Goal: Information Seeking & Learning: Learn about a topic

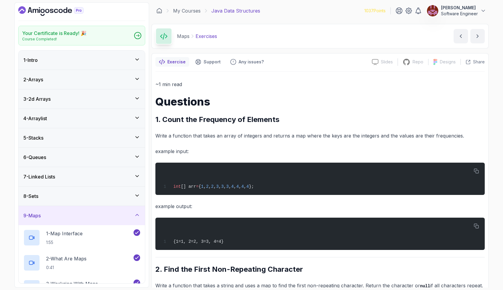
click at [64, 10] on icon "Dashboard" at bounding box center [50, 11] width 65 height 10
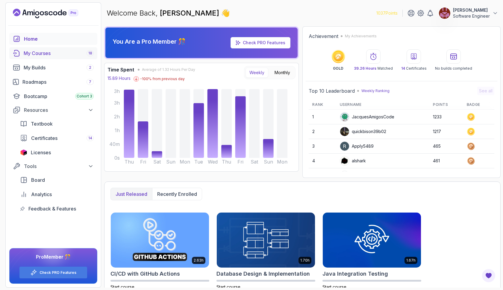
click at [55, 51] on div "My Courses 18" at bounding box center [59, 53] width 70 height 7
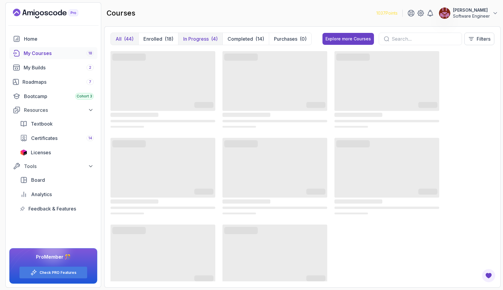
click at [194, 39] on p "In Progress" at bounding box center [195, 38] width 25 height 7
click at [198, 37] on p "In Progress" at bounding box center [195, 38] width 25 height 7
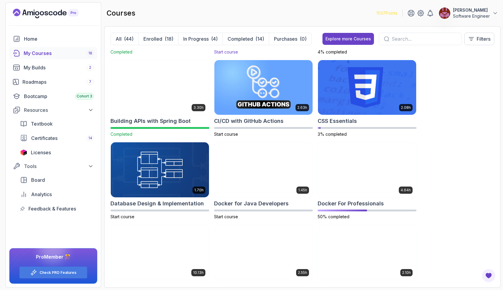
scroll to position [82, 0]
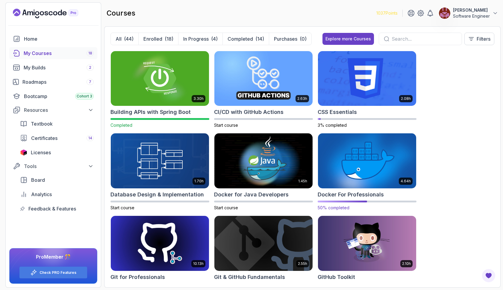
click at [354, 155] on img at bounding box center [367, 161] width 103 height 58
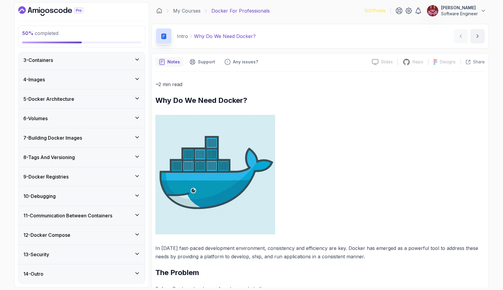
scroll to position [91, 0]
click at [137, 138] on icon at bounding box center [137, 137] width 6 height 6
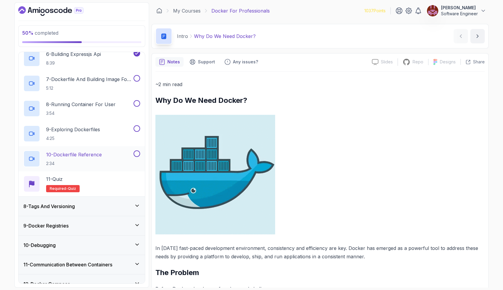
scroll to position [271, 0]
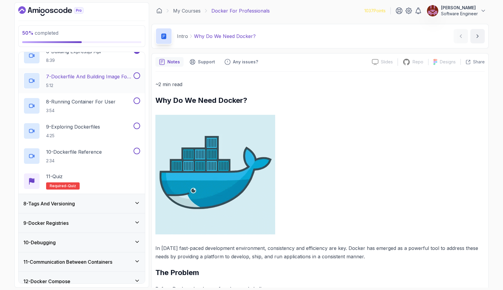
click at [105, 88] on p "5:12" at bounding box center [89, 86] width 86 height 6
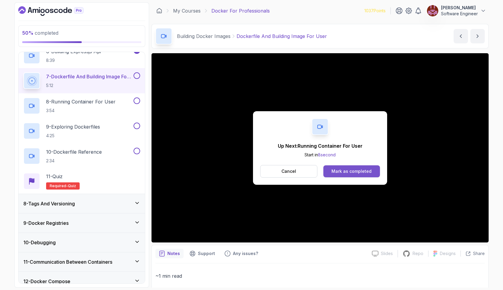
click at [344, 172] on div "Mark as completed" at bounding box center [351, 172] width 40 height 6
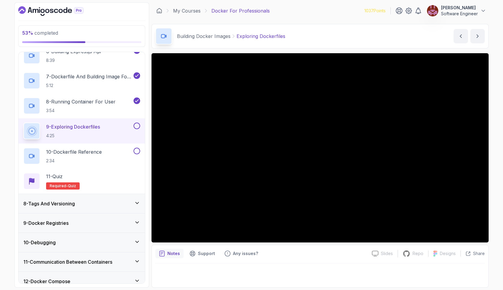
click at [135, 126] on button at bounding box center [137, 126] width 7 height 7
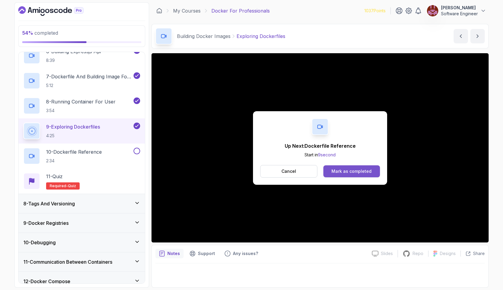
click at [373, 173] on button "Mark as completed" at bounding box center [351, 172] width 57 height 12
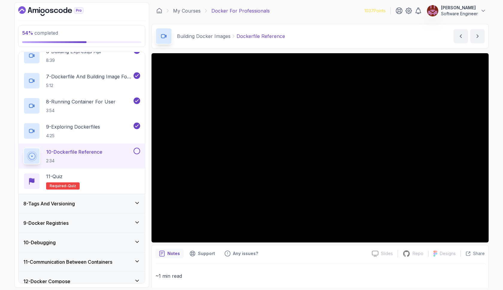
click at [136, 202] on icon at bounding box center [137, 203] width 6 height 6
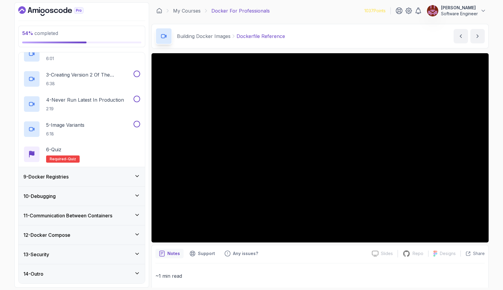
click at [136, 175] on icon at bounding box center [137, 176] width 6 height 6
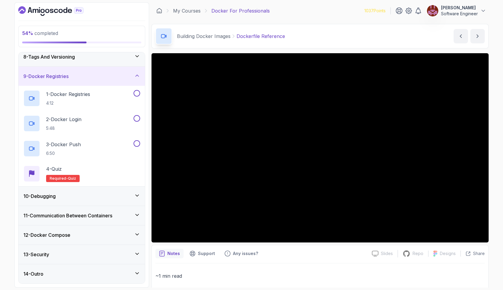
scroll to position [141, 0]
click at [138, 197] on icon at bounding box center [137, 196] width 6 height 6
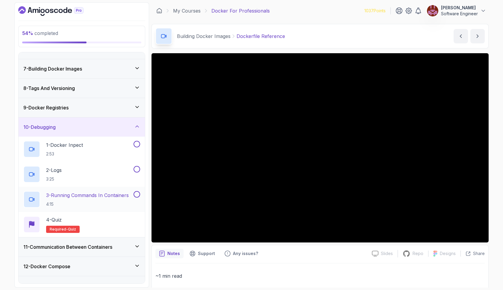
scroll to position [113, 0]
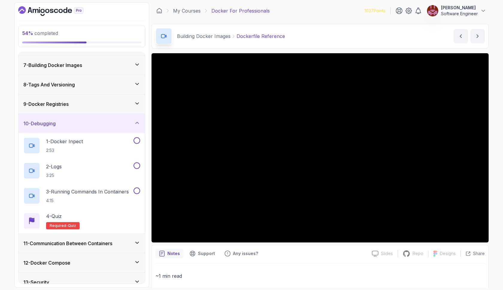
click at [137, 106] on icon at bounding box center [137, 104] width 6 height 6
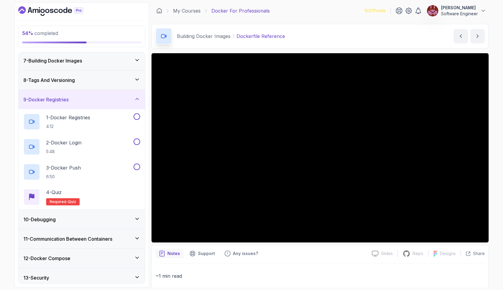
scroll to position [107, 0]
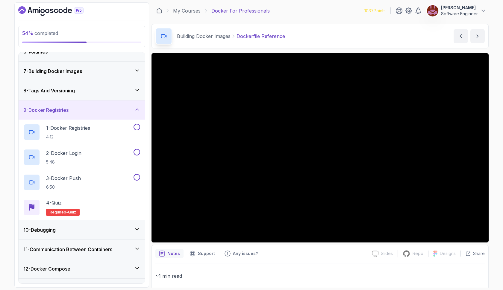
click at [136, 69] on icon at bounding box center [137, 71] width 6 height 6
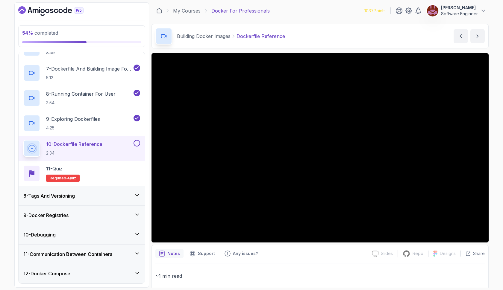
scroll to position [296, 0]
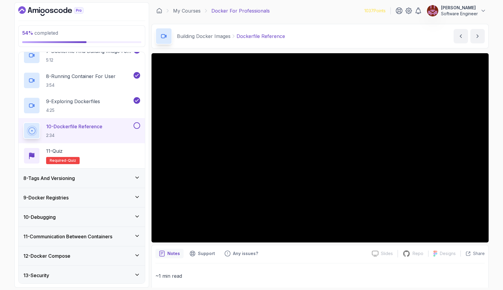
click at [137, 127] on button at bounding box center [137, 125] width 7 height 7
click at [87, 154] on div "11 - Quiz Required- quiz" at bounding box center [81, 156] width 117 height 17
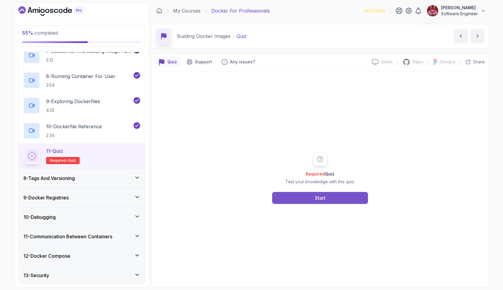
click at [336, 193] on button "Start" at bounding box center [320, 198] width 96 height 12
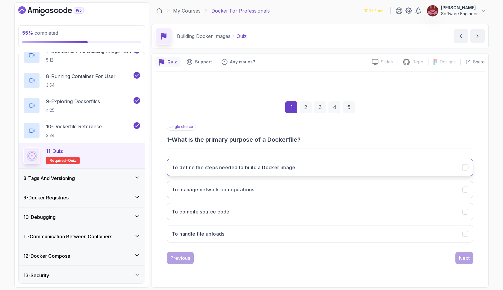
click at [300, 175] on button "To define the steps needed to build a Docker image" at bounding box center [320, 167] width 307 height 17
click at [465, 258] on div "Next" at bounding box center [464, 258] width 11 height 7
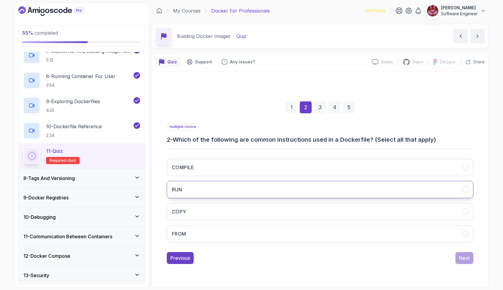
click at [280, 186] on button "RUN" at bounding box center [320, 189] width 307 height 17
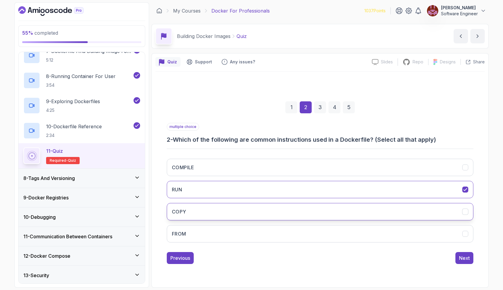
click at [272, 213] on button "COPY" at bounding box center [320, 211] width 307 height 17
click at [277, 239] on button "FROM" at bounding box center [320, 233] width 307 height 17
click at [462, 259] on div "Next" at bounding box center [464, 258] width 11 height 7
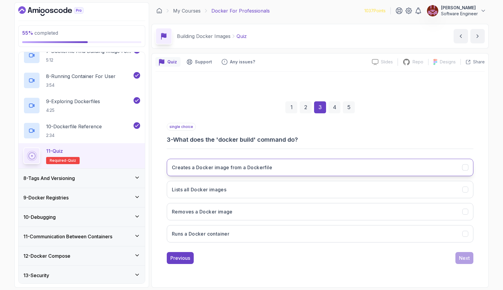
click at [260, 170] on h3 "Creates a Docker image from a Dockerfile" at bounding box center [222, 167] width 100 height 7
click at [467, 255] on div "Next" at bounding box center [464, 258] width 11 height 7
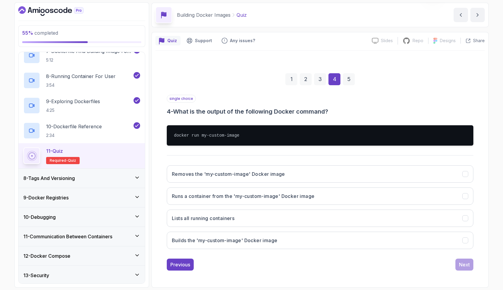
scroll to position [21, 0]
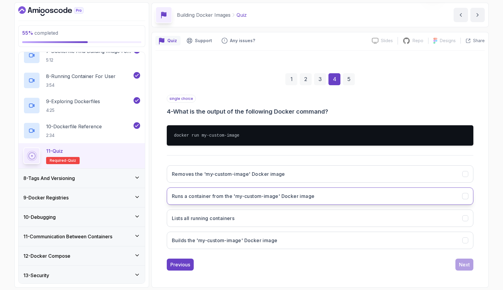
click at [235, 197] on h3 "Runs a container from the 'my-custom-image' Docker image" at bounding box center [243, 196] width 142 height 7
click at [363, 242] on button "Builds the 'my-custom-image' Docker image" at bounding box center [320, 240] width 307 height 17
click at [413, 197] on button "Runs a container from the 'my-custom-image' Docker image" at bounding box center [320, 196] width 307 height 17
click at [458, 263] on button "Next" at bounding box center [464, 265] width 18 height 12
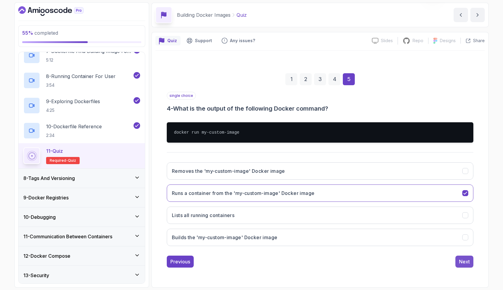
scroll to position [0, 0]
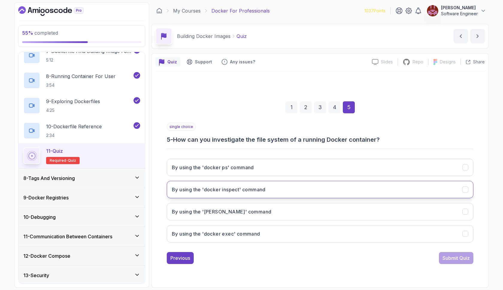
click at [266, 189] on h3 "By using the 'docker inspect' command" at bounding box center [219, 189] width 94 height 7
click at [445, 260] on div "Submit Quiz" at bounding box center [455, 258] width 27 height 7
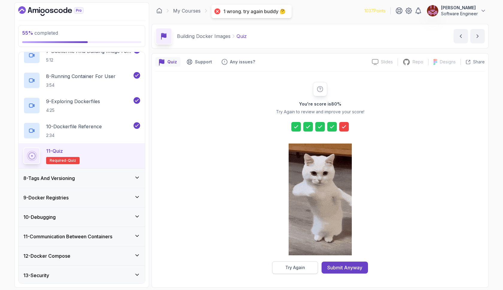
click at [280, 268] on button "Try Again" at bounding box center [295, 268] width 46 height 13
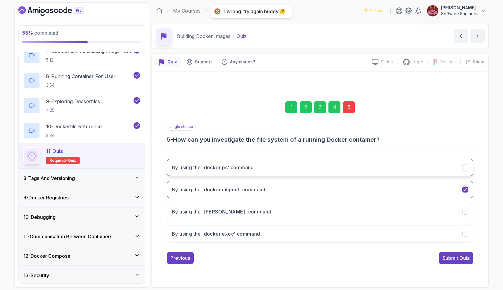
click at [289, 171] on button "By using the 'docker ps' command" at bounding box center [320, 167] width 307 height 17
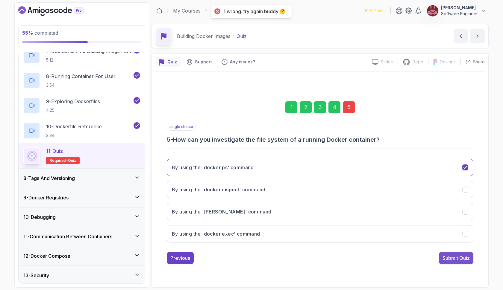
click at [444, 257] on div "Submit Quiz" at bounding box center [455, 258] width 27 height 7
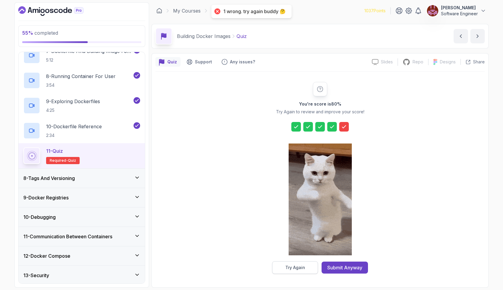
click at [305, 268] on button "Try Again" at bounding box center [295, 268] width 46 height 13
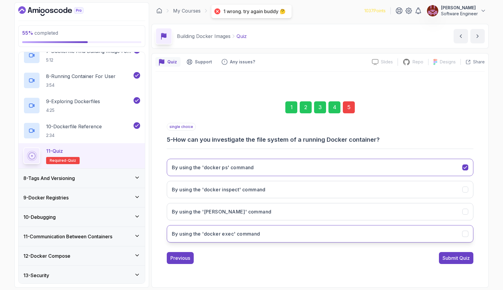
click at [300, 231] on button "By using the 'docker exec' command" at bounding box center [320, 233] width 307 height 17
click at [450, 260] on div "Submit Quiz" at bounding box center [455, 258] width 27 height 7
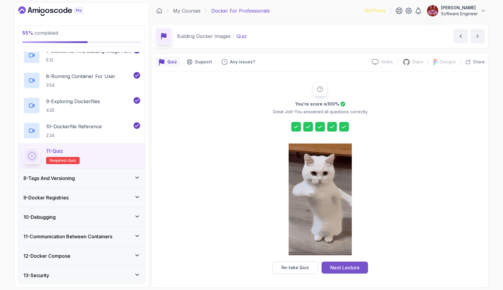
click at [349, 269] on div "Next Lecture" at bounding box center [344, 267] width 29 height 7
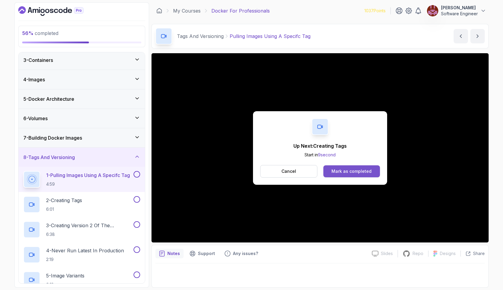
click at [333, 176] on button "Mark as completed" at bounding box center [351, 172] width 57 height 12
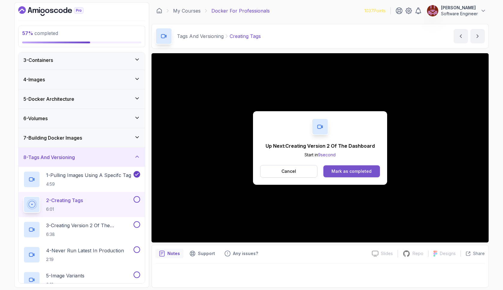
click at [339, 170] on div "Mark as completed" at bounding box center [351, 172] width 40 height 6
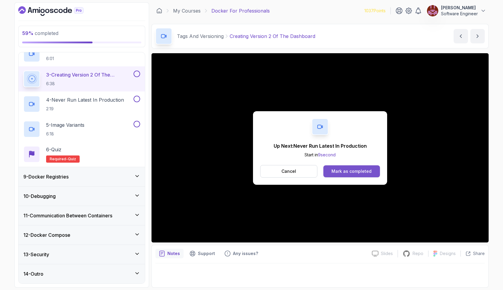
click at [338, 169] on div "Mark as completed" at bounding box center [351, 172] width 40 height 6
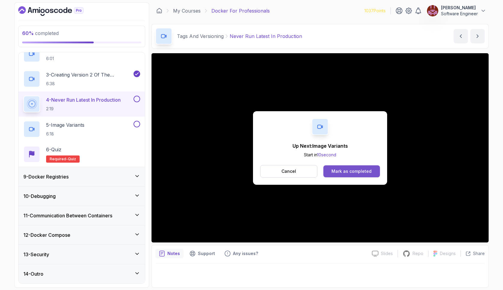
click at [336, 172] on div "Mark as completed" at bounding box center [351, 172] width 40 height 6
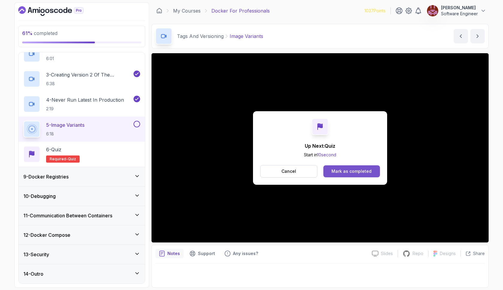
click at [340, 170] on div "Mark as completed" at bounding box center [351, 172] width 40 height 6
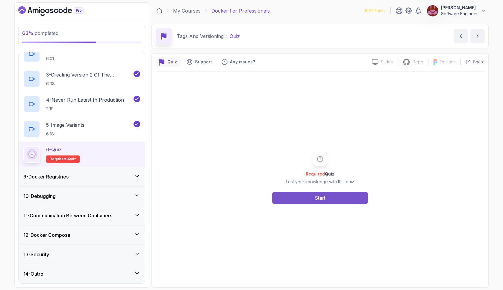
click at [329, 198] on button "Start" at bounding box center [320, 198] width 96 height 12
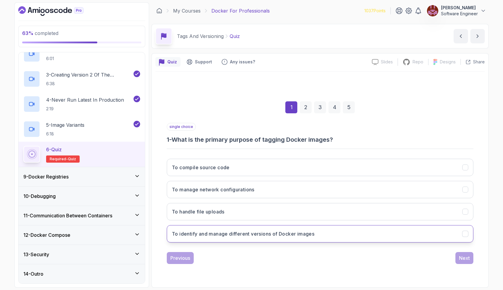
click at [310, 236] on h3 "To identify and manage different versions of Docker images" at bounding box center [243, 234] width 142 height 7
click at [462, 257] on div "Next" at bounding box center [464, 258] width 11 height 7
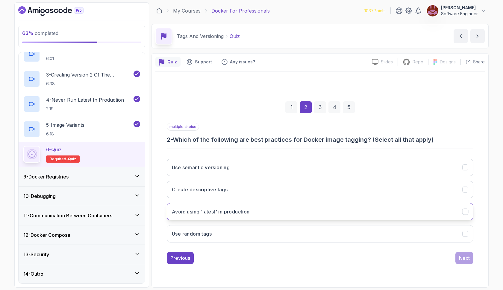
click at [328, 213] on button "Avoid using 'latest' in production" at bounding box center [320, 211] width 307 height 17
click at [332, 179] on div "Use semantic versioning Create descriptive tags Avoid using 'latest' in product…" at bounding box center [320, 200] width 307 height 93
click at [334, 159] on button "Use semantic versioning" at bounding box center [320, 167] width 307 height 17
click at [335, 181] on div "Use semantic versioning Create descriptive tags Avoid using 'latest' in product…" at bounding box center [320, 200] width 307 height 93
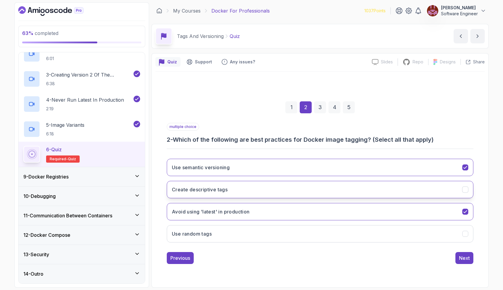
click at [339, 186] on button "Create descriptive tags" at bounding box center [320, 189] width 307 height 17
click at [463, 260] on div "Next" at bounding box center [464, 258] width 11 height 7
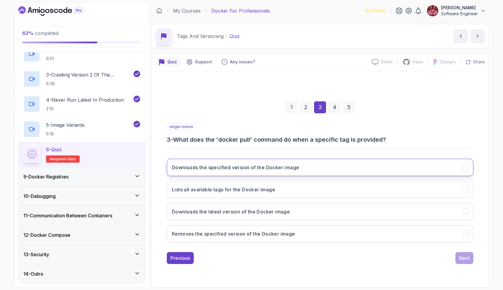
click at [329, 165] on button "Downloads the specified version of the Docker image" at bounding box center [320, 167] width 307 height 17
click at [462, 257] on div "Next" at bounding box center [464, 258] width 11 height 7
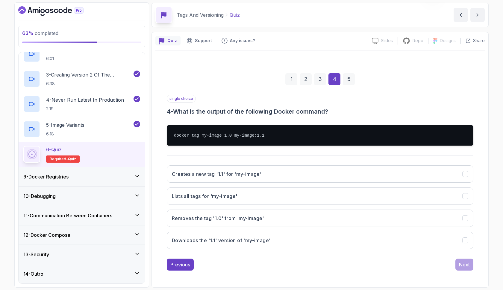
scroll to position [21, 0]
click at [227, 245] on button "Downloads the '1.1' version of 'my-image'" at bounding box center [320, 240] width 307 height 17
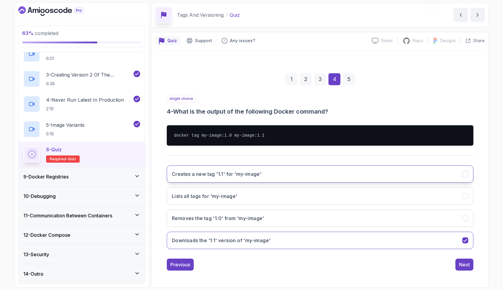
click at [314, 176] on button "Creates a new tag '1.1' for 'my-image'" at bounding box center [320, 174] width 307 height 17
click at [461, 262] on div "Next" at bounding box center [464, 264] width 11 height 7
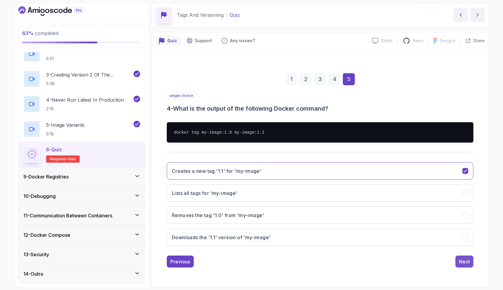
scroll to position [0, 0]
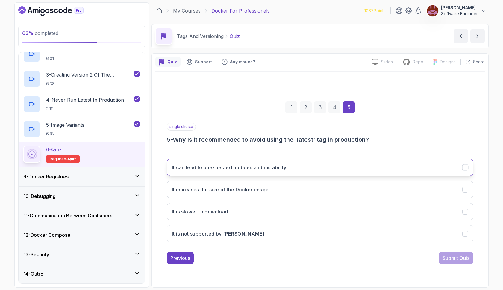
click at [359, 168] on button "It can lead to unexpected updates and instability" at bounding box center [320, 167] width 307 height 17
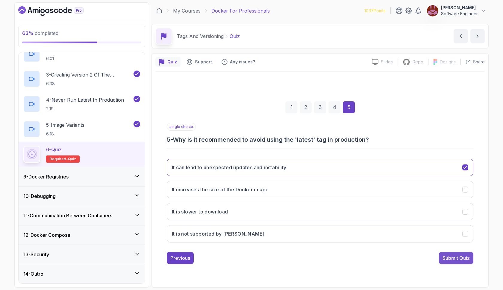
click at [451, 259] on div "Submit Quiz" at bounding box center [455, 258] width 27 height 7
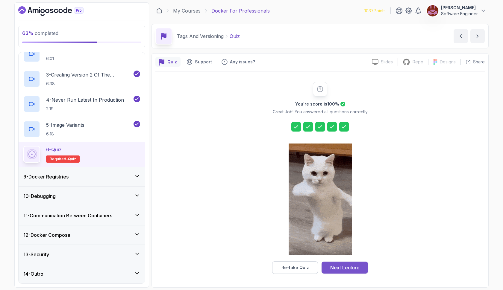
click at [345, 267] on div "Next Lecture" at bounding box center [344, 267] width 29 height 7
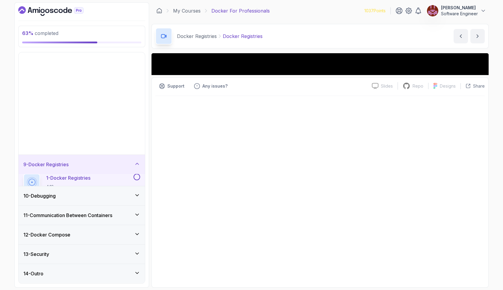
scroll to position [41, 0]
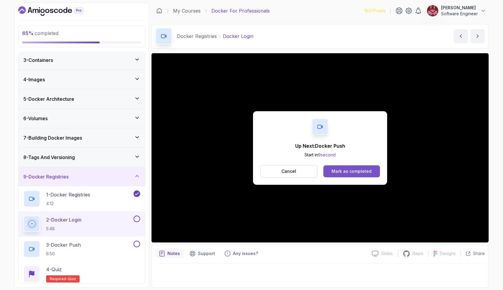
click at [340, 172] on div "Mark as completed" at bounding box center [351, 172] width 40 height 6
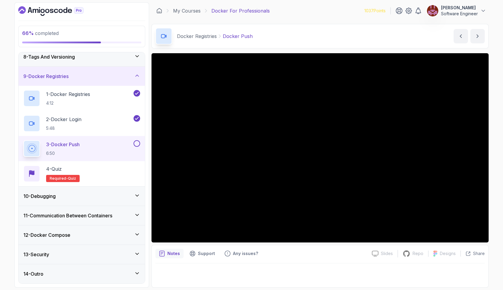
click at [138, 195] on icon at bounding box center [137, 195] width 3 height 1
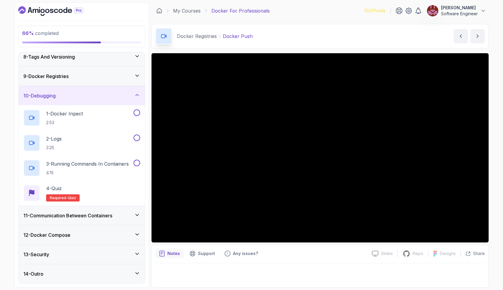
click at [138, 215] on icon at bounding box center [137, 214] width 3 height 1
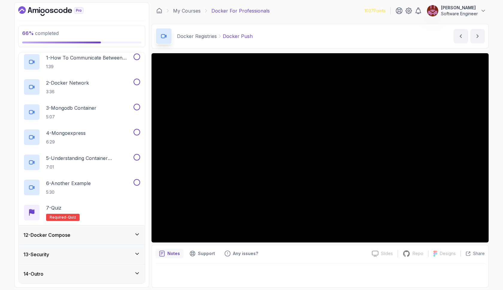
scroll to position [217, 0]
click at [138, 236] on icon at bounding box center [137, 235] width 6 height 6
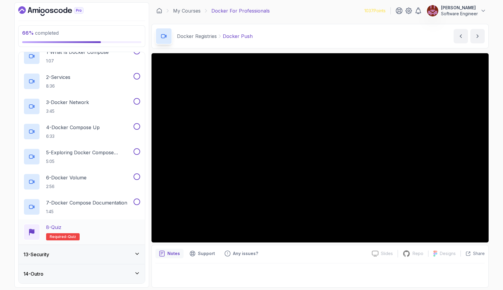
scroll to position [242, 0]
click at [136, 254] on icon at bounding box center [137, 254] width 3 height 1
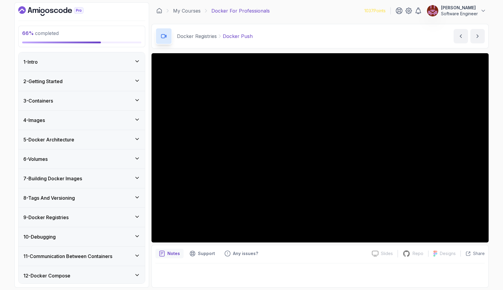
scroll to position [0, 0]
click at [135, 217] on icon at bounding box center [137, 217] width 6 height 6
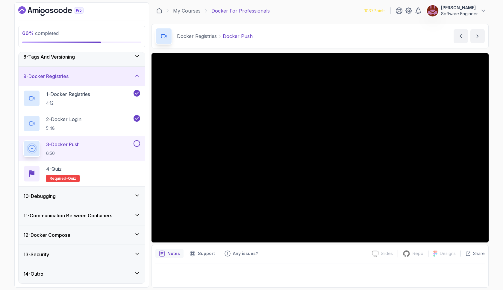
scroll to position [141, 0]
click at [135, 217] on icon at bounding box center [137, 215] width 6 height 6
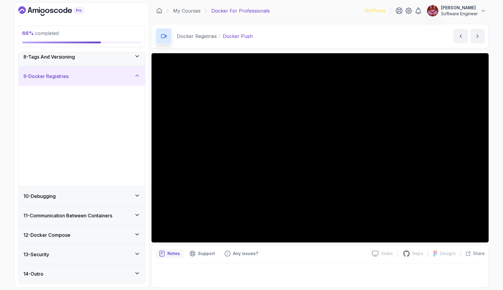
scroll to position [41, 0]
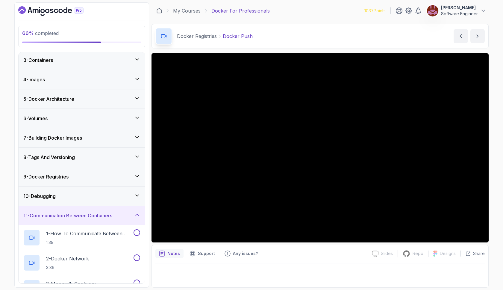
click at [139, 174] on icon at bounding box center [137, 176] width 6 height 6
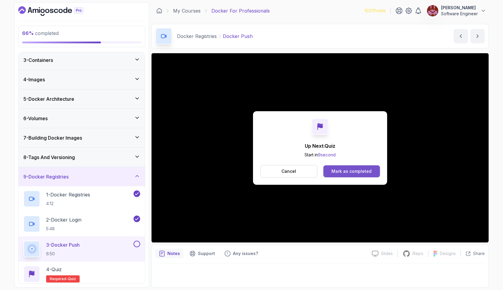
click at [367, 175] on button "Mark as completed" at bounding box center [351, 172] width 57 height 12
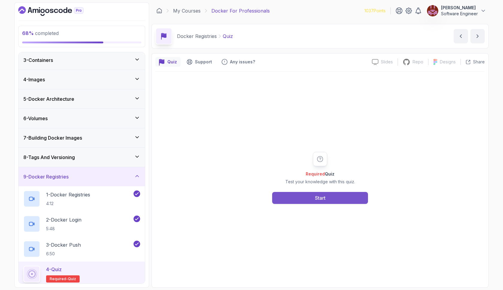
click at [346, 198] on button "Start" at bounding box center [320, 198] width 96 height 12
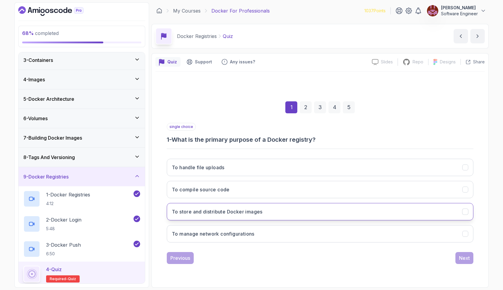
click at [343, 214] on button "To store and distribute Docker images" at bounding box center [320, 211] width 307 height 17
click at [468, 260] on div "Next" at bounding box center [464, 258] width 11 height 7
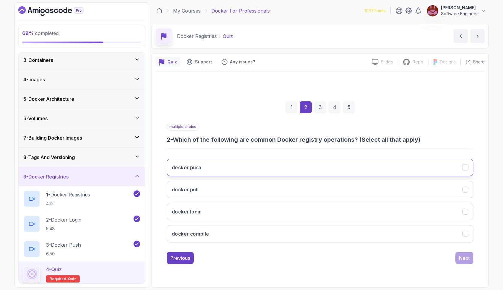
click at [324, 167] on button "docker push" at bounding box center [320, 167] width 307 height 17
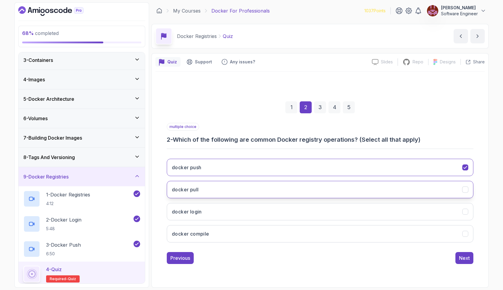
click at [318, 187] on button "docker pull" at bounding box center [320, 189] width 307 height 17
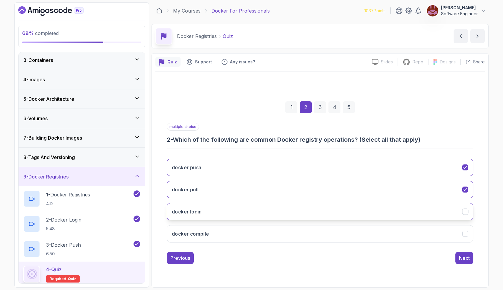
click at [314, 212] on button "docker login" at bounding box center [320, 211] width 307 height 17
click at [455, 261] on button "Next" at bounding box center [464, 258] width 18 height 12
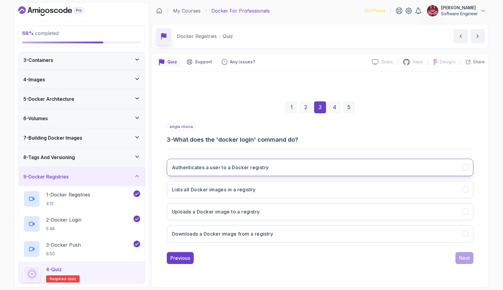
click at [317, 166] on button "Authenticates a user to a Docker registry" at bounding box center [320, 167] width 307 height 17
click at [467, 257] on div "Next" at bounding box center [464, 258] width 11 height 7
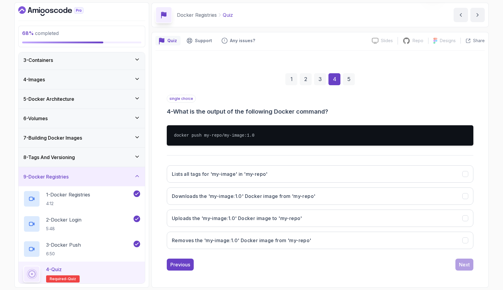
scroll to position [21, 0]
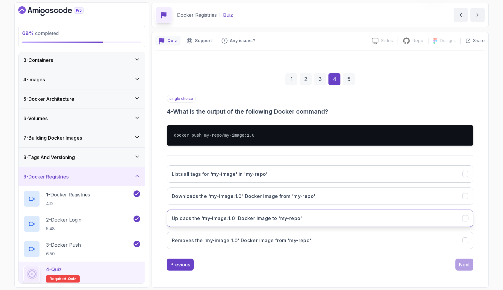
click at [299, 217] on h3 "Uploads the 'my-image:1.0' Docker image to 'my-repo'" at bounding box center [237, 218] width 130 height 7
click at [467, 265] on div "Next" at bounding box center [464, 264] width 11 height 7
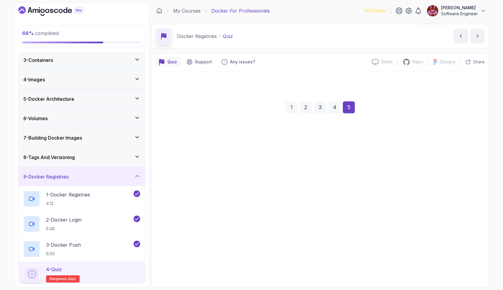
scroll to position [0, 0]
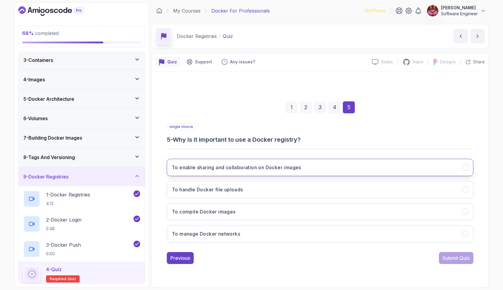
click at [291, 166] on h3 "To enable sharing and collaboration on Docker images" at bounding box center [236, 167] width 129 height 7
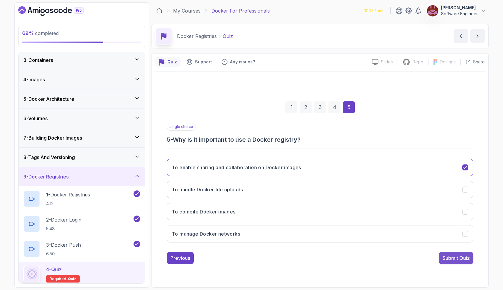
click at [449, 257] on div "Submit Quiz" at bounding box center [455, 258] width 27 height 7
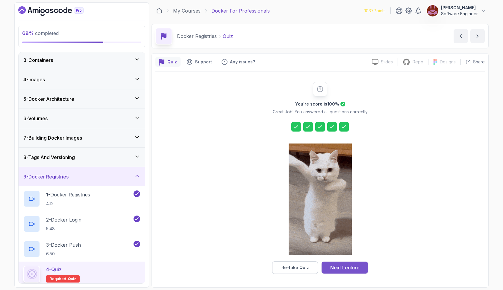
click at [360, 267] on button "Next Lecture" at bounding box center [345, 268] width 46 height 12
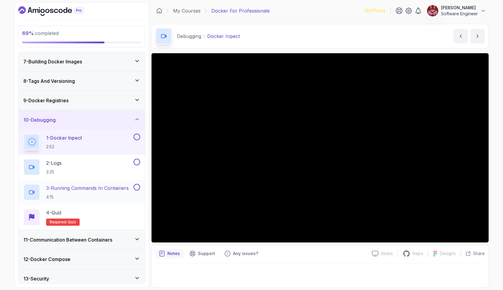
scroll to position [116, 0]
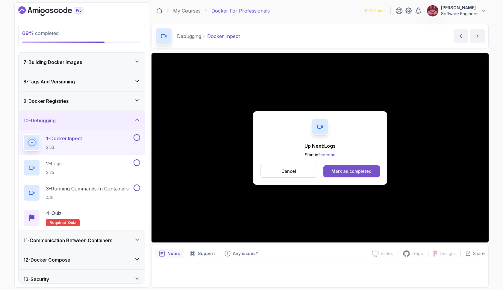
click at [351, 174] on div "Mark as completed" at bounding box center [351, 172] width 40 height 6
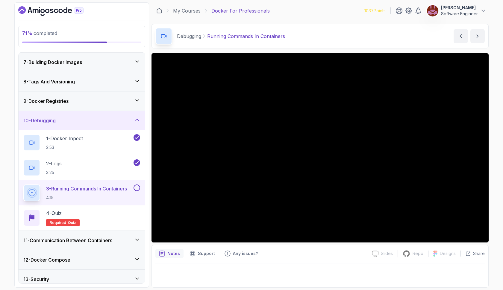
click at [137, 188] on button at bounding box center [137, 188] width 7 height 7
click at [118, 216] on div "4 - Quiz Required- quiz" at bounding box center [81, 218] width 117 height 17
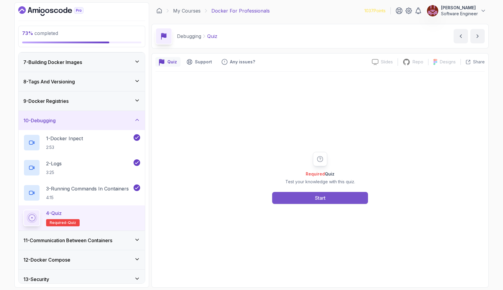
click at [295, 194] on button "Start" at bounding box center [320, 198] width 96 height 12
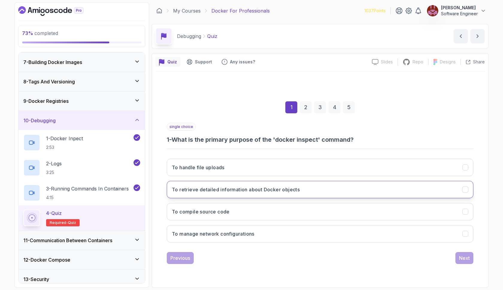
click at [274, 189] on h3 "To retrieve detailed information about Docker objects" at bounding box center [236, 189] width 128 height 7
click at [468, 258] on div "Next" at bounding box center [464, 258] width 11 height 7
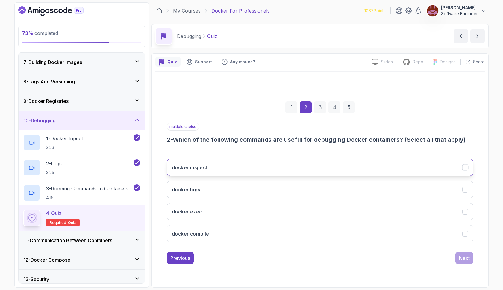
click at [316, 160] on button "docker inspect" at bounding box center [320, 167] width 307 height 17
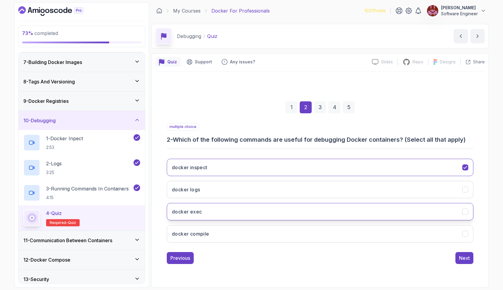
click at [320, 206] on button "docker exec" at bounding box center [320, 211] width 307 height 17
click at [319, 189] on button "docker logs" at bounding box center [320, 189] width 307 height 17
click at [456, 257] on button "Next" at bounding box center [464, 258] width 18 height 12
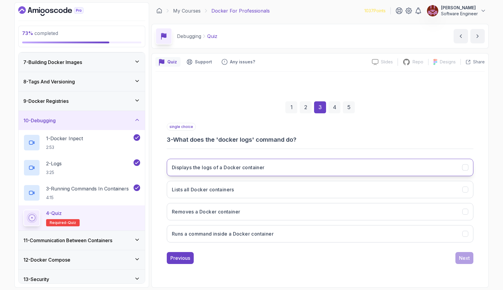
click at [349, 170] on button "Displays the logs of a Docker container" at bounding box center [320, 167] width 307 height 17
click at [459, 257] on div "Next" at bounding box center [464, 258] width 11 height 7
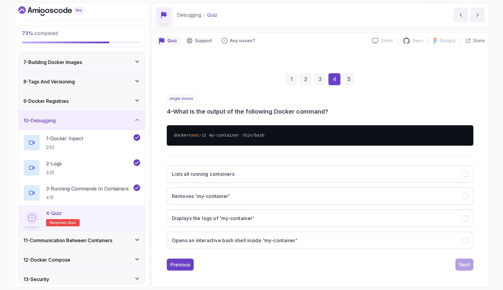
scroll to position [21, 0]
click at [240, 239] on h3 "Opens an interactive bash shell inside 'my-container'" at bounding box center [234, 240] width 125 height 7
click at [462, 267] on div "Next" at bounding box center [464, 264] width 11 height 7
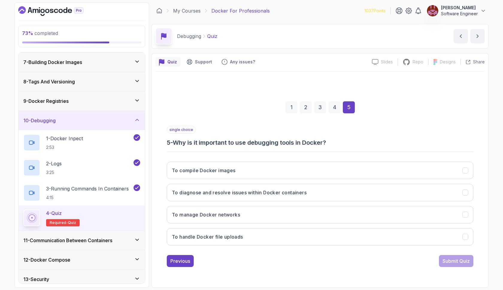
scroll to position [0, 0]
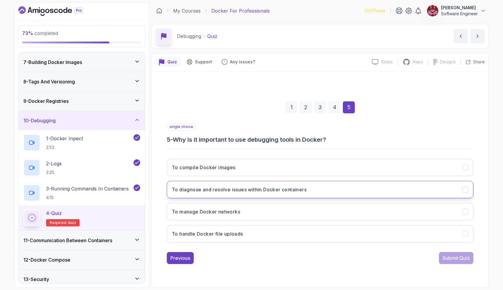
click at [245, 195] on button "To diagnose and resolve issues within Docker containers" at bounding box center [320, 189] width 307 height 17
click at [453, 259] on div "Submit Quiz" at bounding box center [455, 258] width 27 height 7
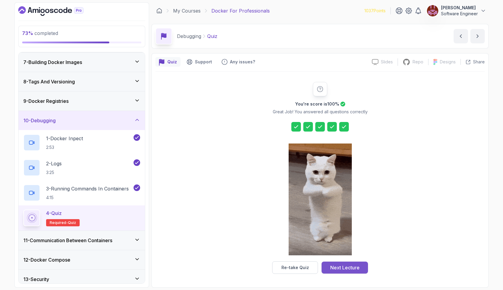
click at [359, 268] on div "Next Lecture" at bounding box center [344, 267] width 29 height 7
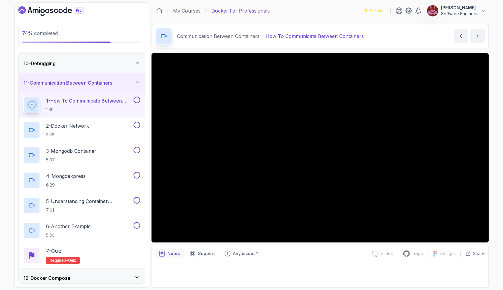
scroll to position [176, 0]
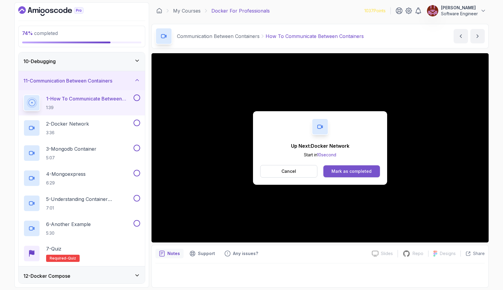
click at [350, 168] on button "Mark as completed" at bounding box center [351, 172] width 57 height 12
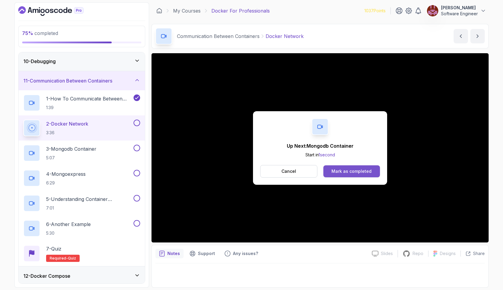
click at [365, 172] on div "Mark as completed" at bounding box center [351, 172] width 40 height 6
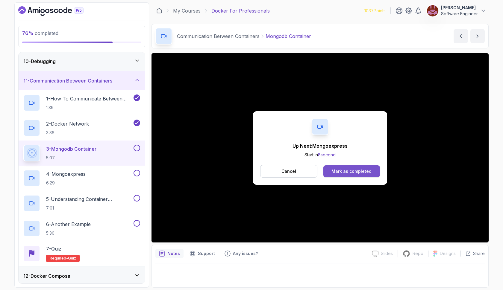
click at [334, 171] on div "Mark as completed" at bounding box center [351, 172] width 40 height 6
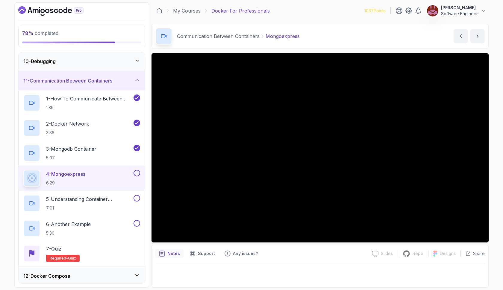
click at [137, 173] on button at bounding box center [137, 173] width 7 height 7
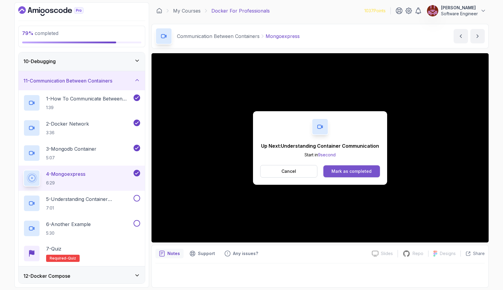
click at [342, 172] on div "Mark as completed" at bounding box center [351, 172] width 40 height 6
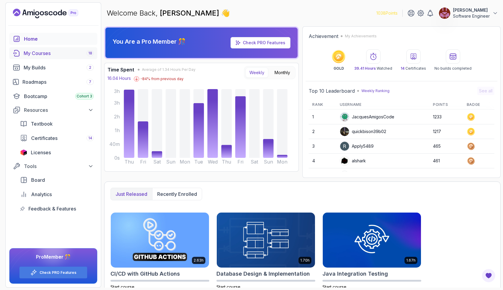
click at [46, 54] on div "My Courses 18" at bounding box center [59, 53] width 70 height 7
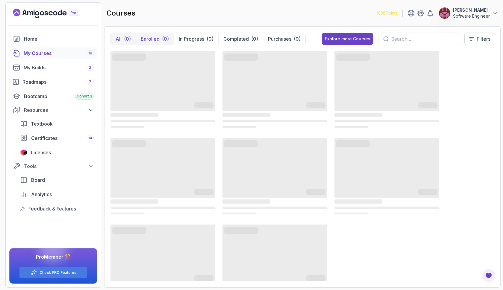
click at [164, 37] on div "(0)" at bounding box center [165, 38] width 7 height 7
